Goal: Transaction & Acquisition: Download file/media

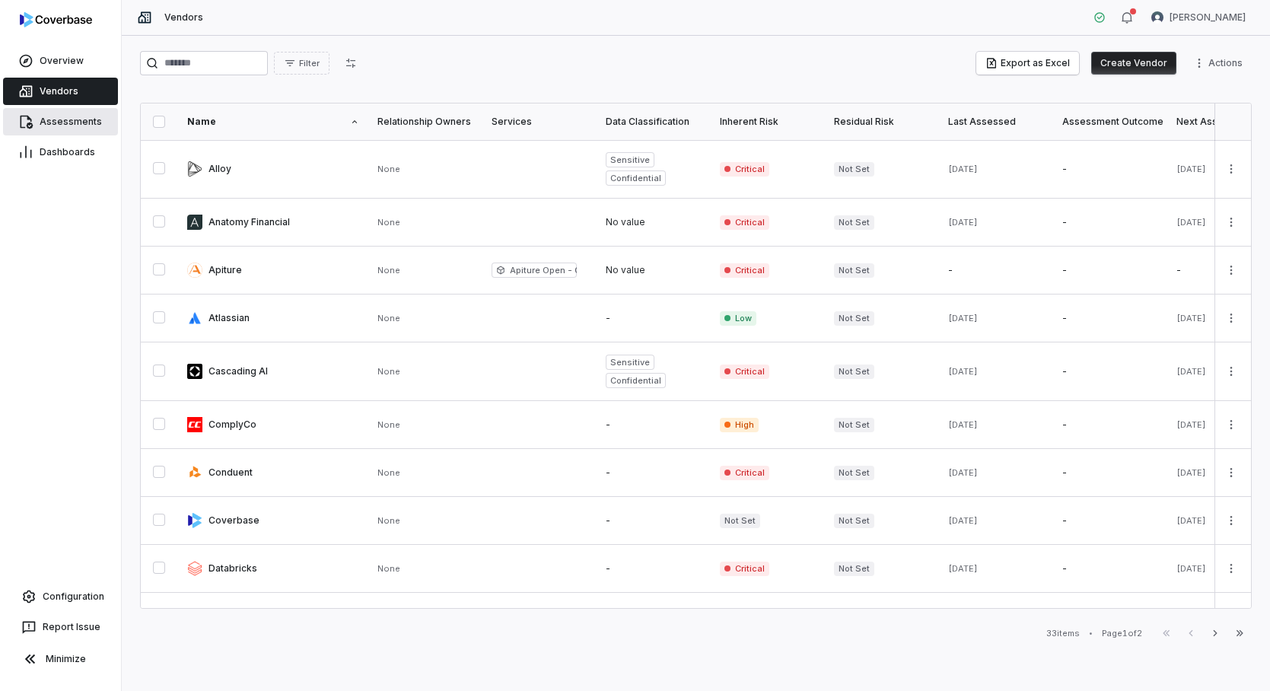
click at [49, 126] on span "Assessments" at bounding box center [71, 122] width 62 height 12
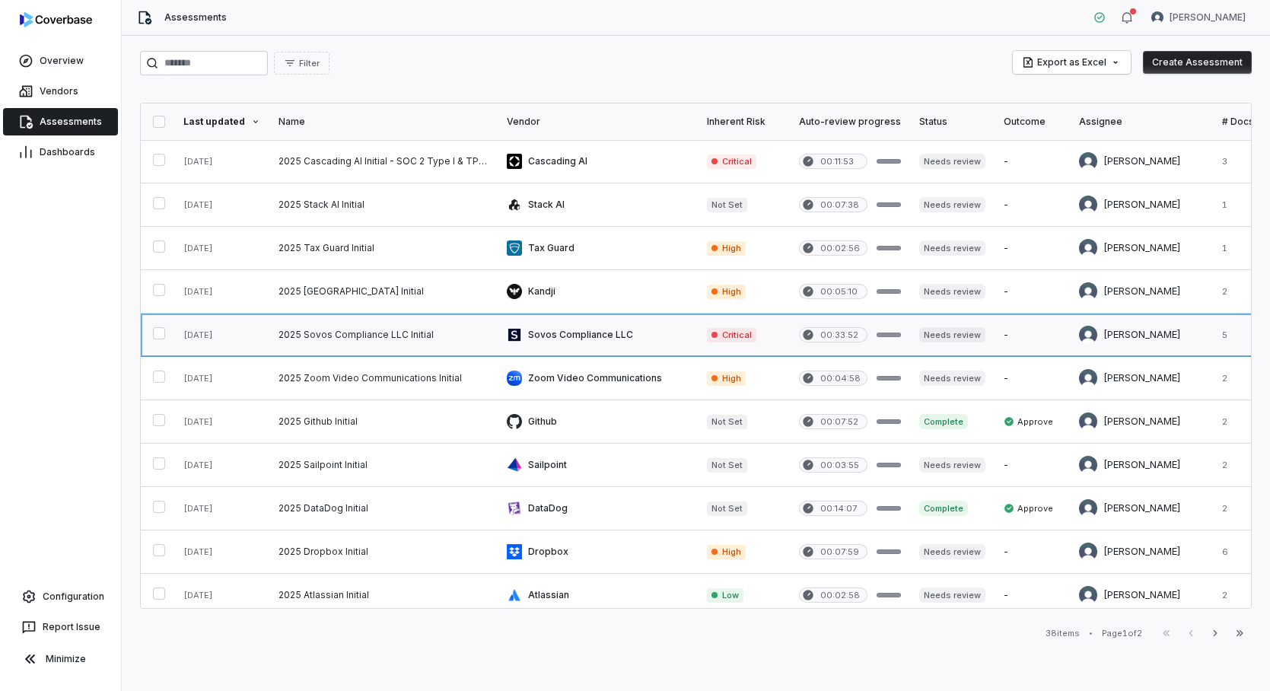
click at [377, 339] on link at bounding box center [383, 334] width 228 height 43
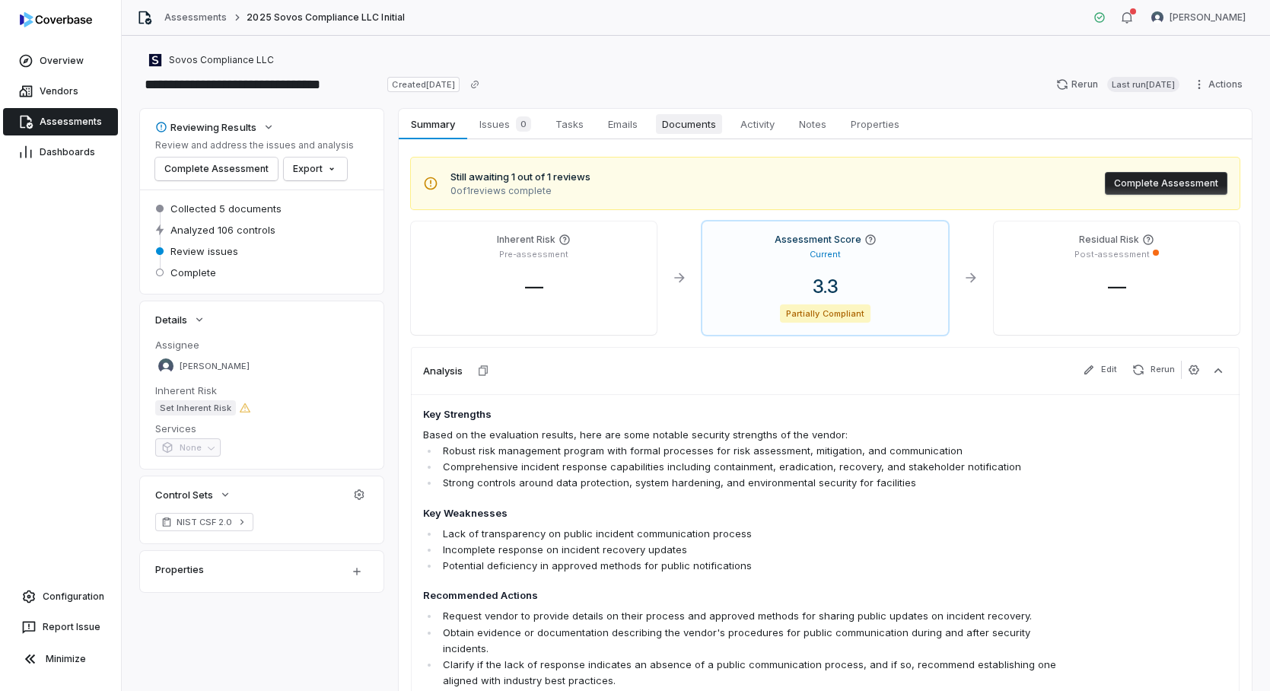
click at [693, 126] on span "Documents" at bounding box center [689, 124] width 66 height 20
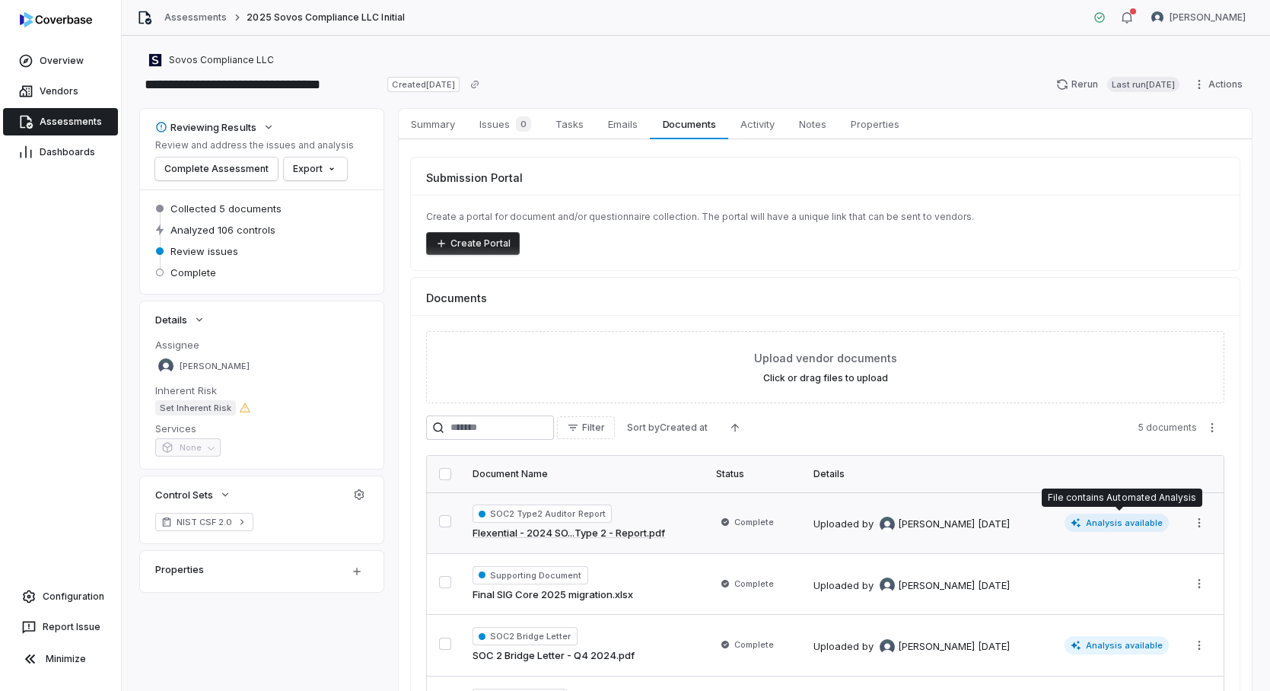
click at [1111, 525] on span "Analysis available" at bounding box center [1116, 523] width 105 height 18
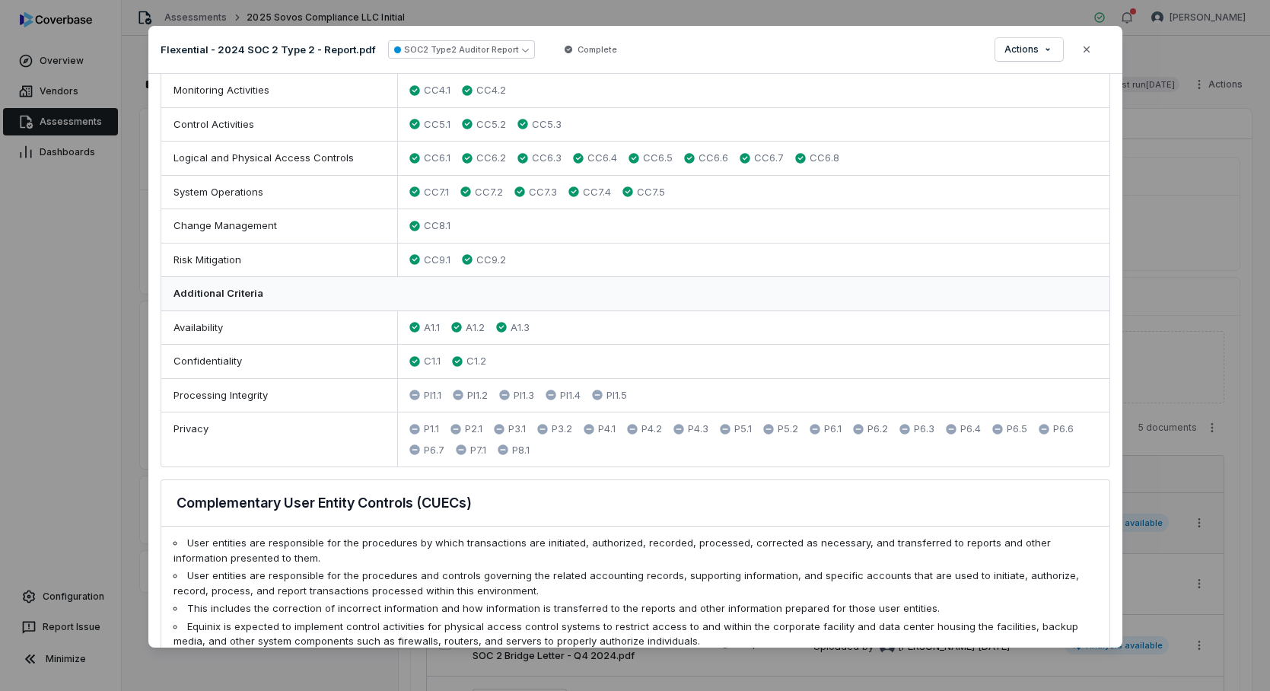
scroll to position [647, 0]
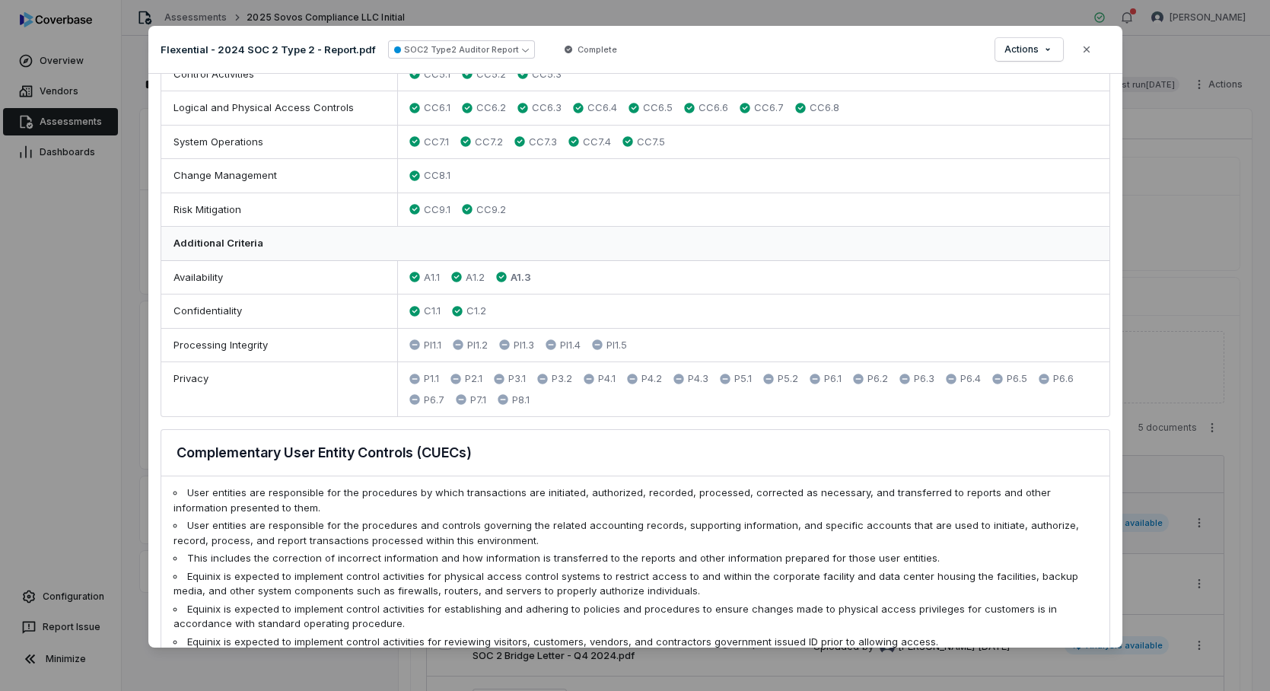
click at [499, 275] on icon at bounding box center [501, 277] width 10 height 10
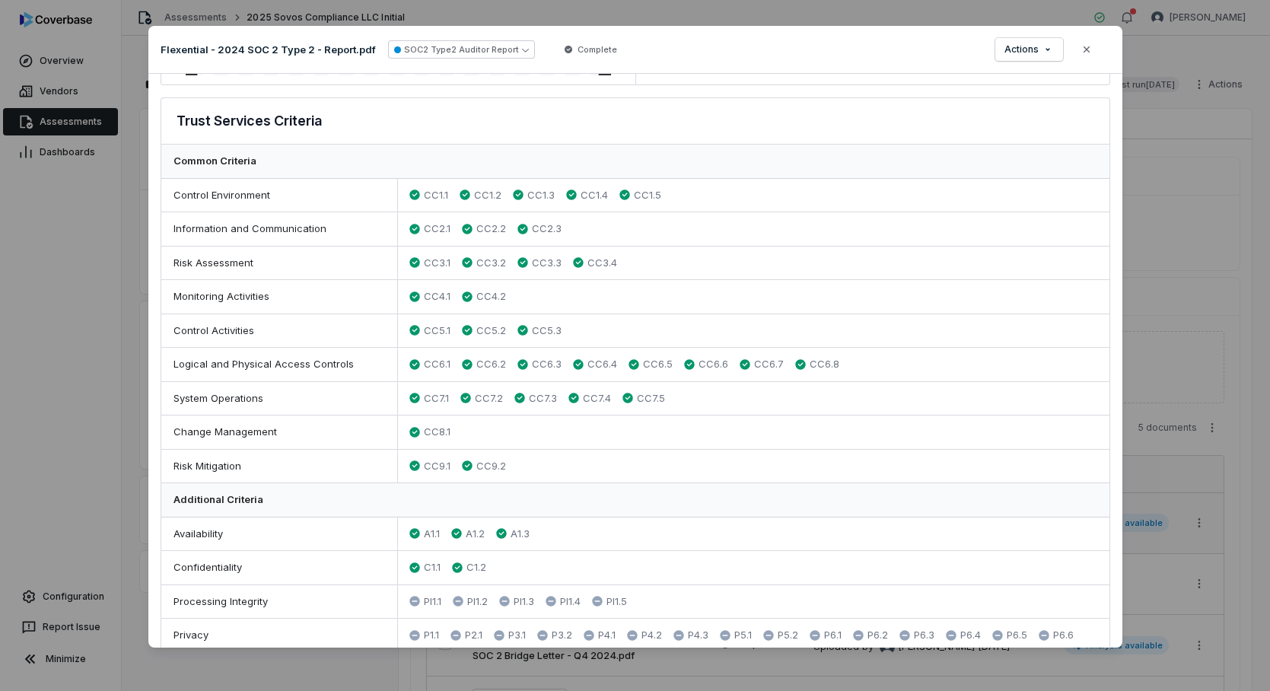
scroll to position [0, 0]
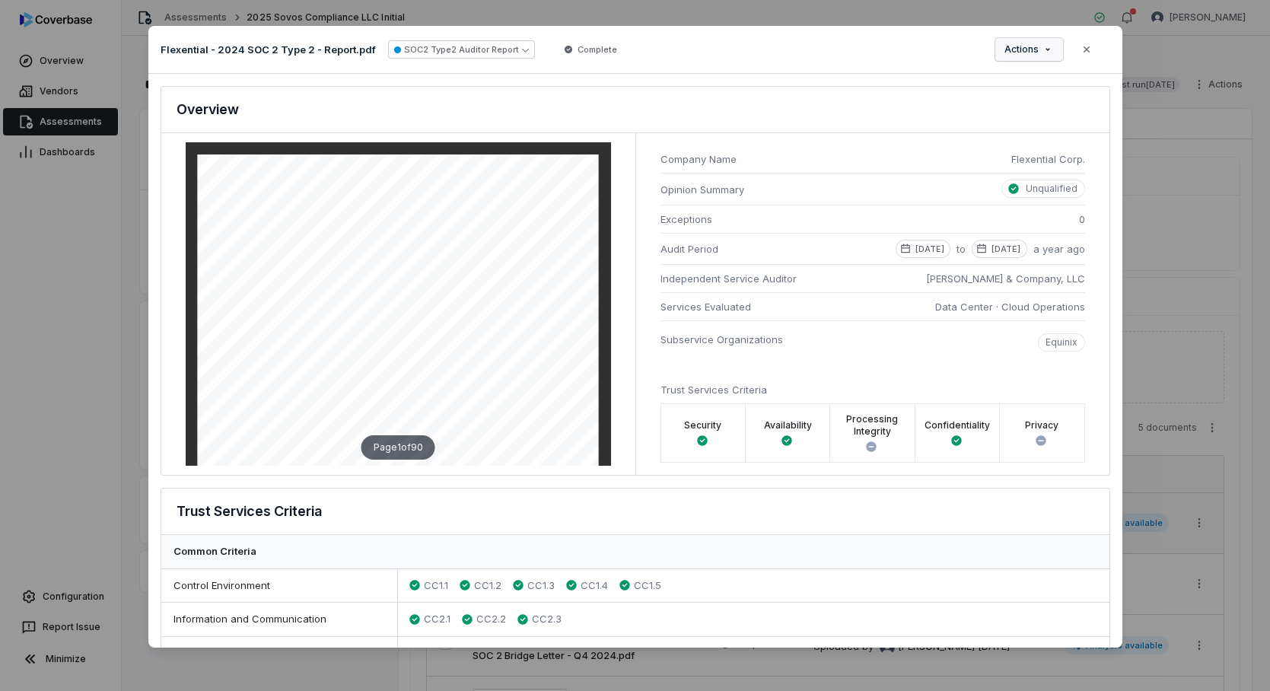
click at [1039, 52] on div "Document Preview Flexential - 2024 SOC 2 Type 2 - Report.pdf SOC2 Type2 Auditor…" at bounding box center [635, 346] width 1270 height 688
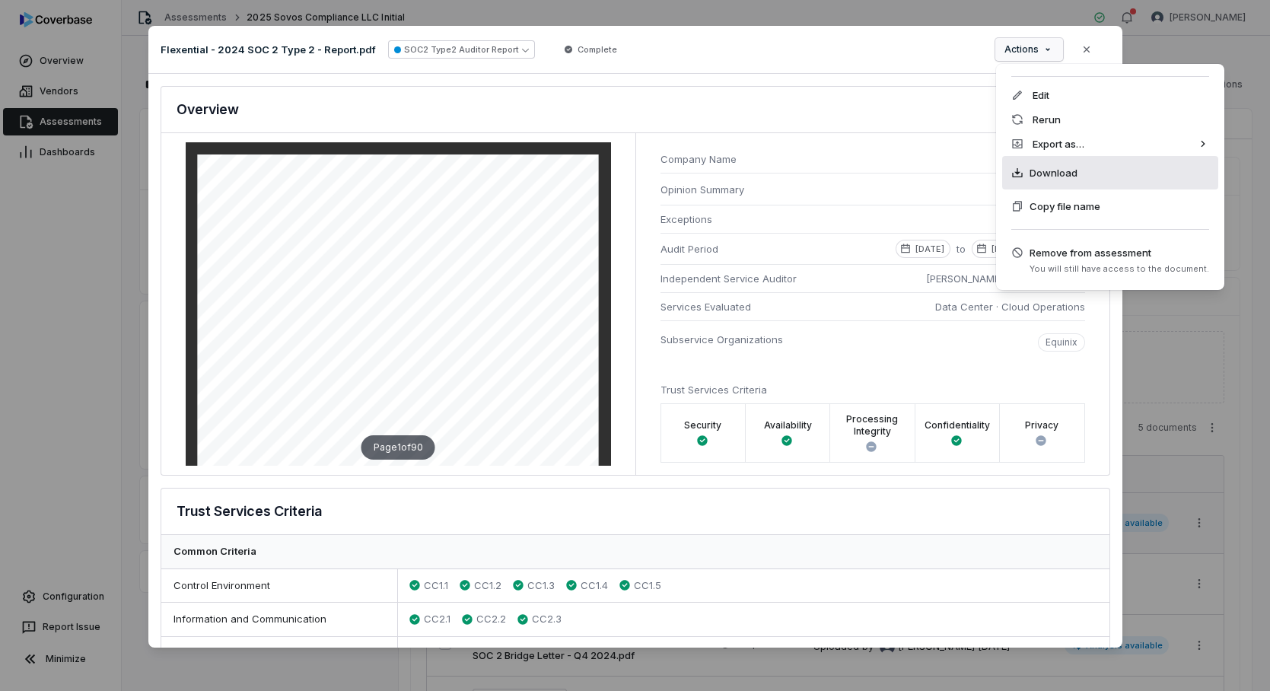
click at [1045, 182] on div "Download" at bounding box center [1110, 172] width 216 height 33
